Goal: Task Accomplishment & Management: Manage account settings

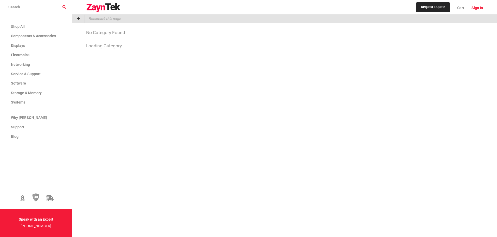
click at [451, 6] on link "Sign In" at bounding box center [475, 7] width 15 height 13
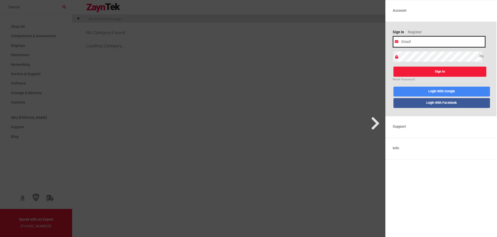
type input "[PERSON_NAME][EMAIL_ADDRESS][PERSON_NAME][DOMAIN_NAME]"
click at [421, 72] on button "Sign In" at bounding box center [439, 72] width 93 height 10
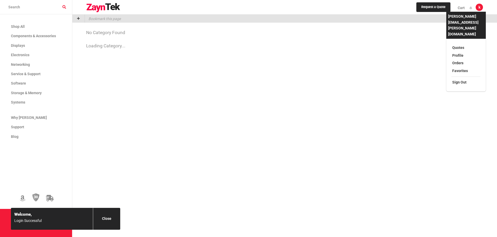
click at [451, 6] on div "[PERSON_NAME][EMAIL_ADDRESS][PERSON_NAME][DOMAIN_NAME] Quotes Profile Orders Fa…" at bounding box center [466, 47] width 40 height 87
click at [451, 44] on link "Quotes" at bounding box center [465, 48] width 29 height 8
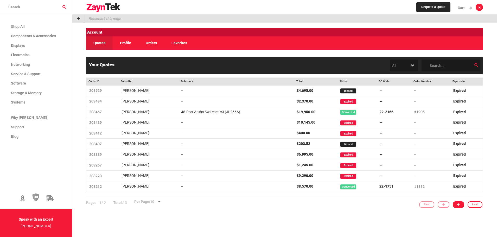
click at [451, 204] on link at bounding box center [459, 204] width 12 height 7
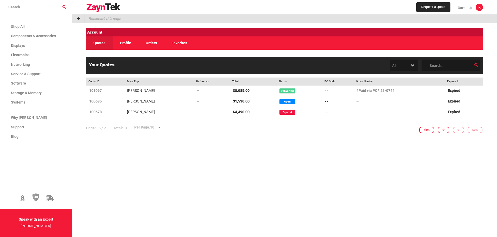
click at [447, 130] on link at bounding box center [443, 130] width 12 height 7
